Goal: Task Accomplishment & Management: Use online tool/utility

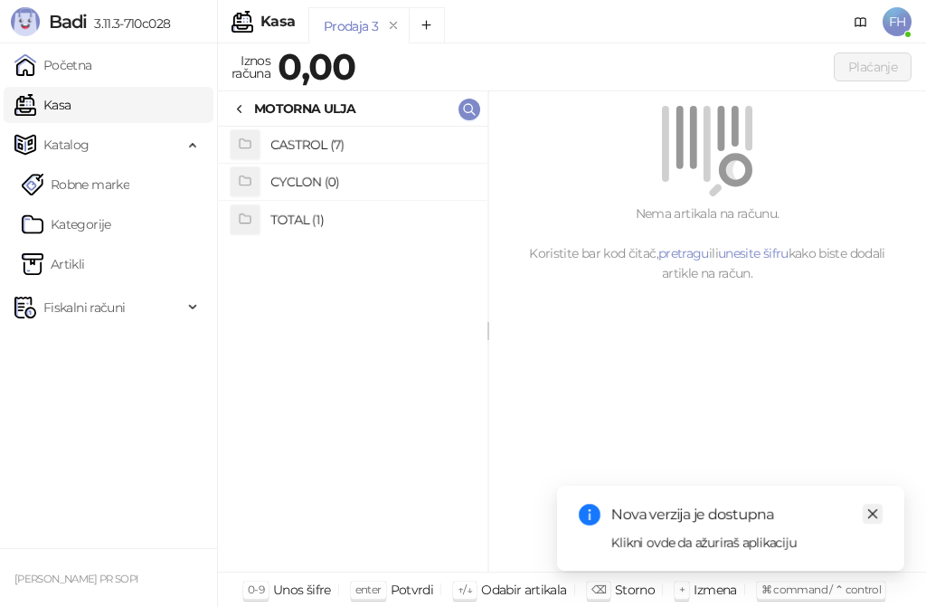
click at [875, 512] on icon "close" at bounding box center [873, 514] width 10 height 10
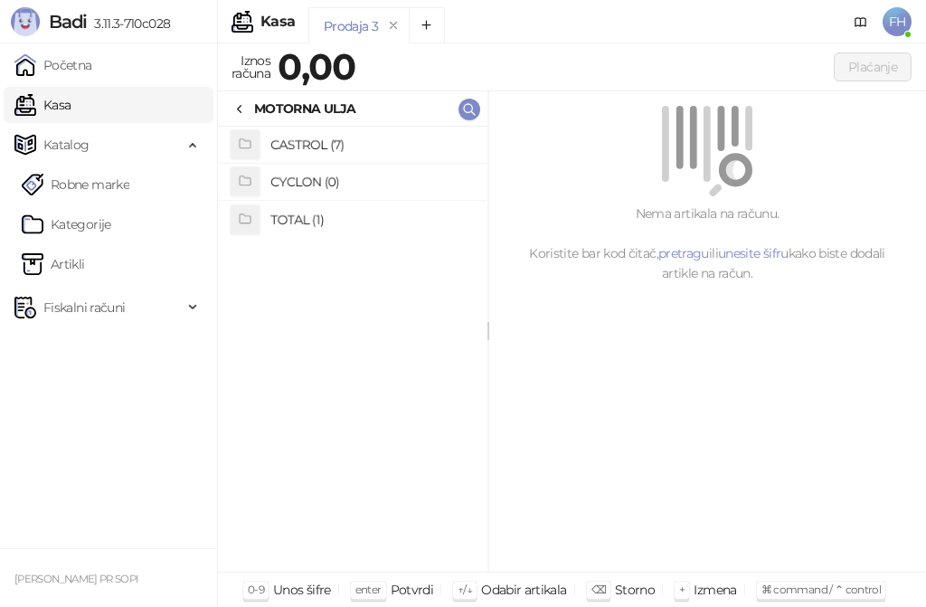
click at [71, 103] on link "Kasa" at bounding box center [42, 105] width 56 height 36
click at [71, 106] on link "Kasa" at bounding box center [42, 105] width 56 height 36
click at [80, 148] on span "Katalog" at bounding box center [66, 145] width 46 height 36
click at [80, 150] on span "Katalog" at bounding box center [66, 145] width 46 height 36
click at [60, 222] on link "Kategorije" at bounding box center [67, 224] width 90 height 36
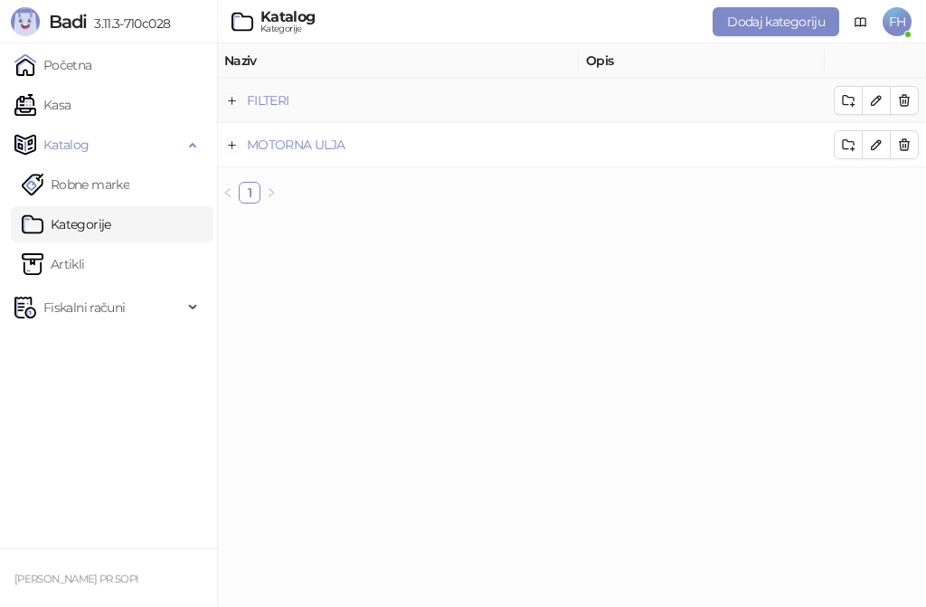
click at [304, 103] on td "FILTERI" at bounding box center [398, 101] width 362 height 44
click at [270, 105] on link "FILTERI" at bounding box center [268, 100] width 43 height 16
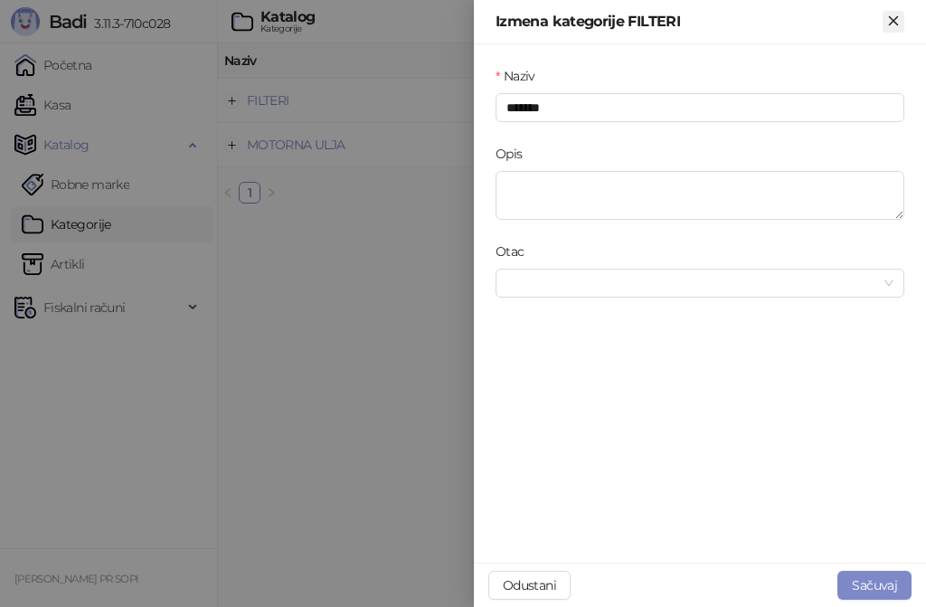
click at [898, 18] on icon "Zatvori" at bounding box center [893, 21] width 16 height 16
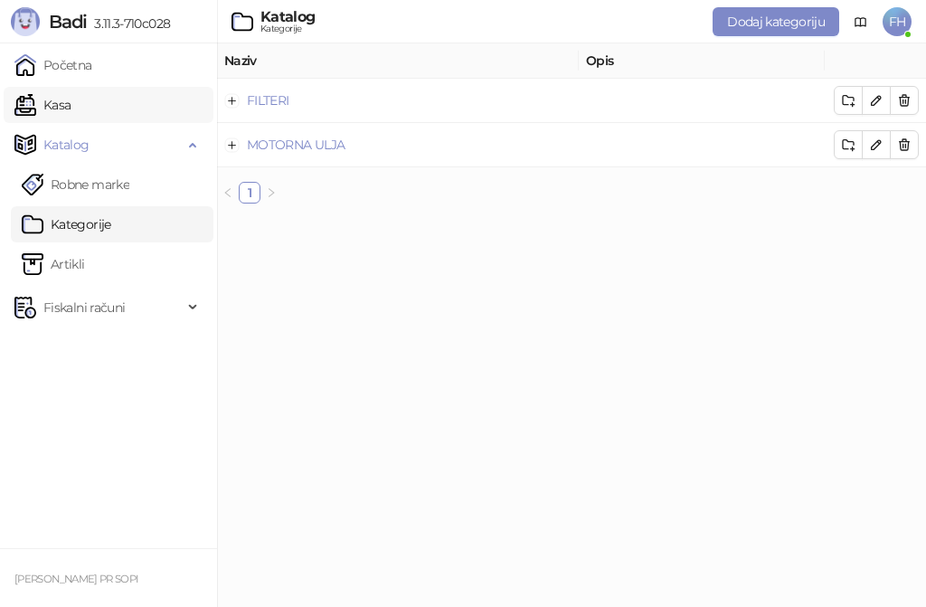
click at [71, 108] on link "Kasa" at bounding box center [42, 105] width 56 height 36
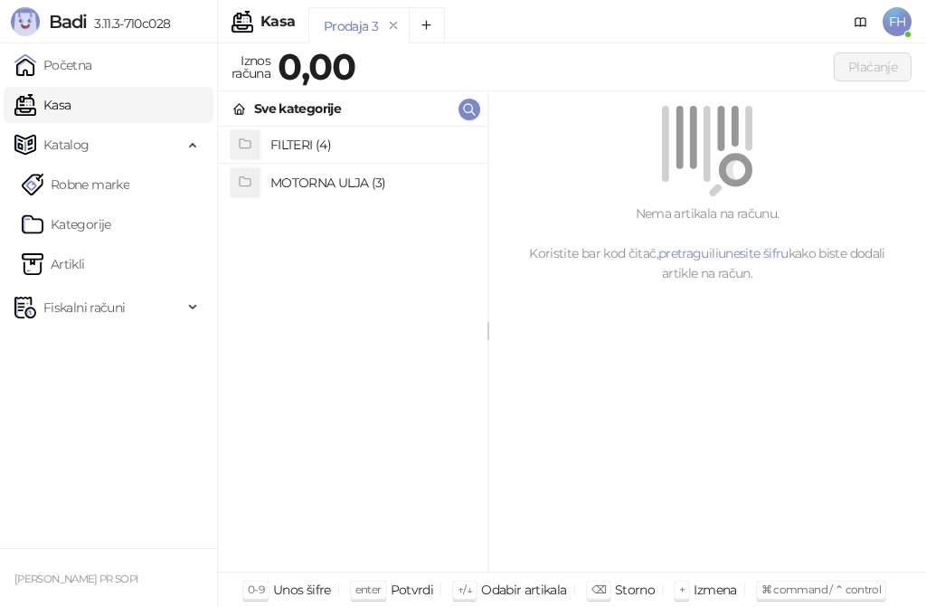
click at [309, 145] on h4 "FILTERI (4)" at bounding box center [371, 144] width 203 height 29
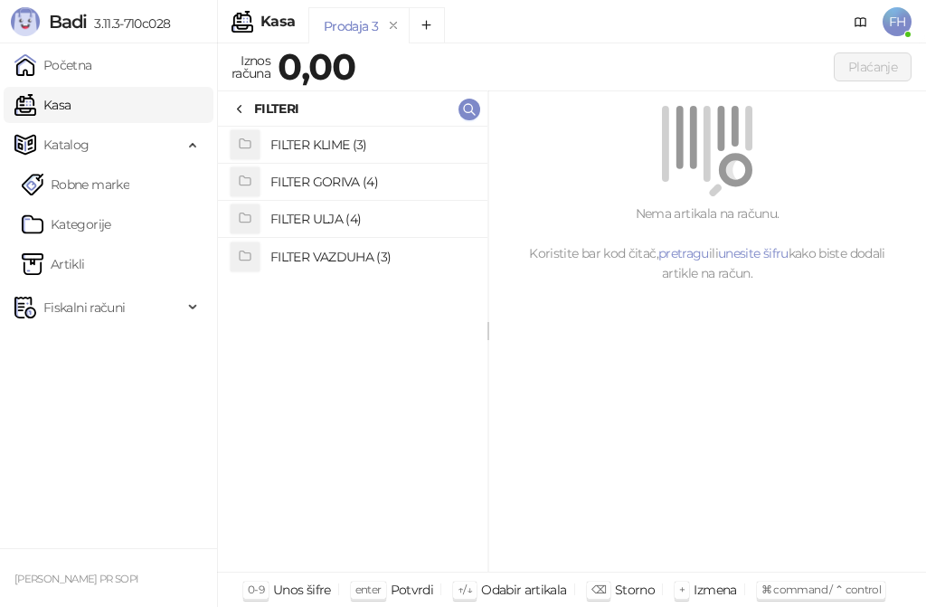
click at [297, 185] on h4 "FILTER GORIVA (4)" at bounding box center [371, 181] width 203 height 29
click at [329, 147] on h4 "SC7043 FILTER GORIVA VW GV1" at bounding box center [371, 144] width 203 height 29
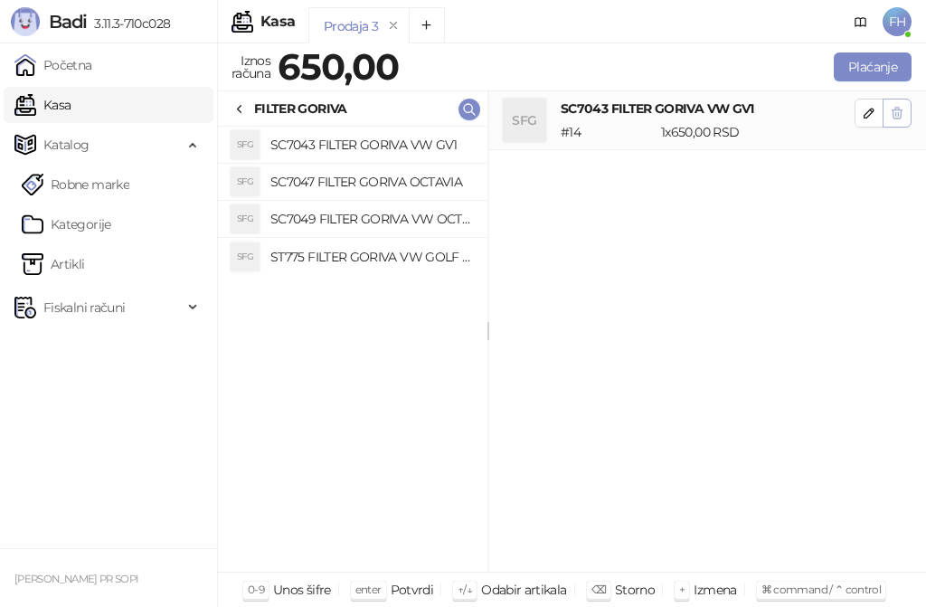
click at [892, 109] on icon "button" at bounding box center [897, 113] width 14 height 14
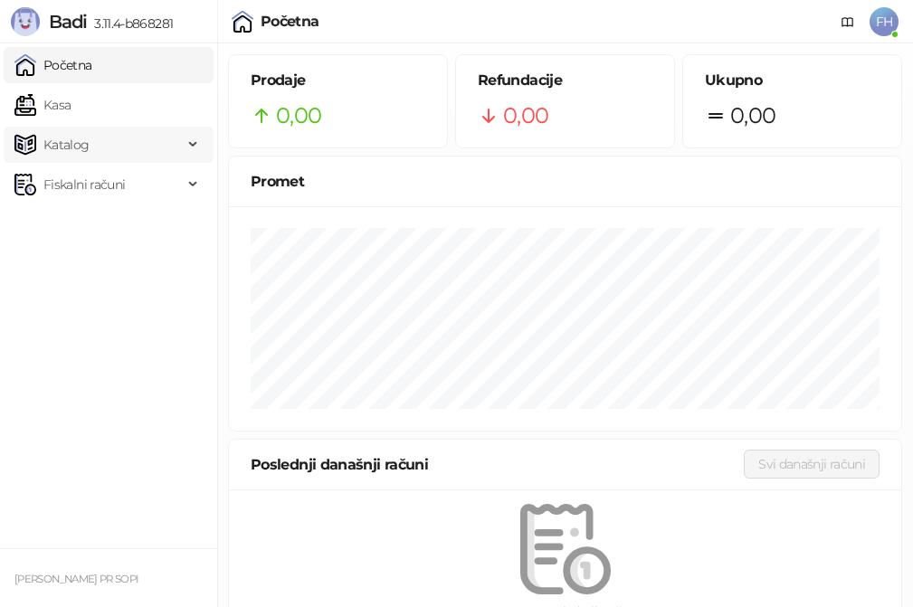
click at [82, 143] on span "Katalog" at bounding box center [66, 145] width 46 height 36
click at [96, 219] on link "Kategorije" at bounding box center [67, 224] width 90 height 36
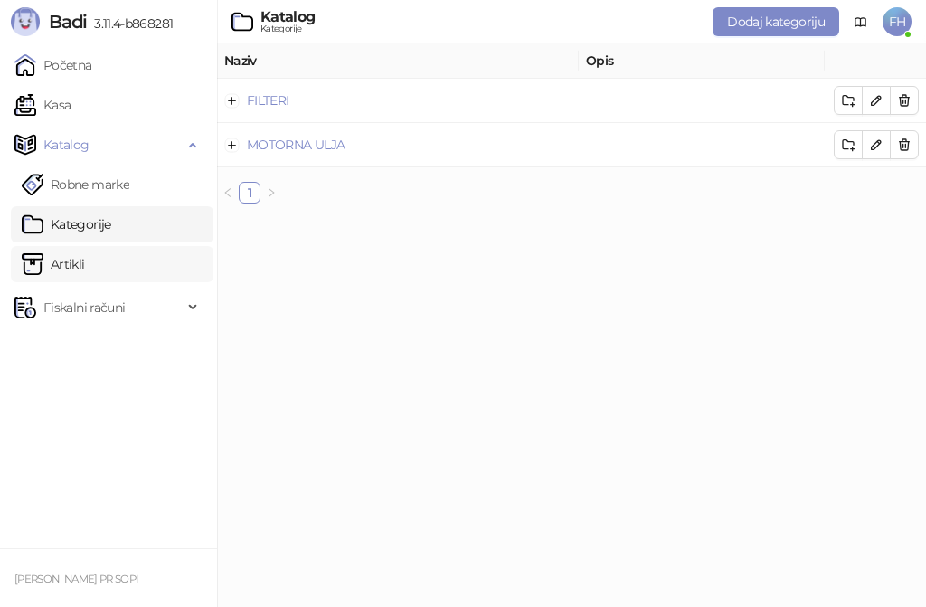
click at [85, 258] on link "Artikli" at bounding box center [53, 264] width 63 height 36
